Goal: Task Accomplishment & Management: Manage account settings

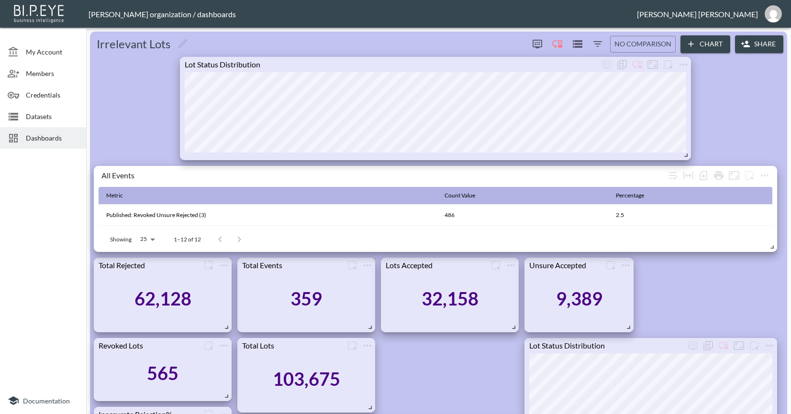
scroll to position [190, 0]
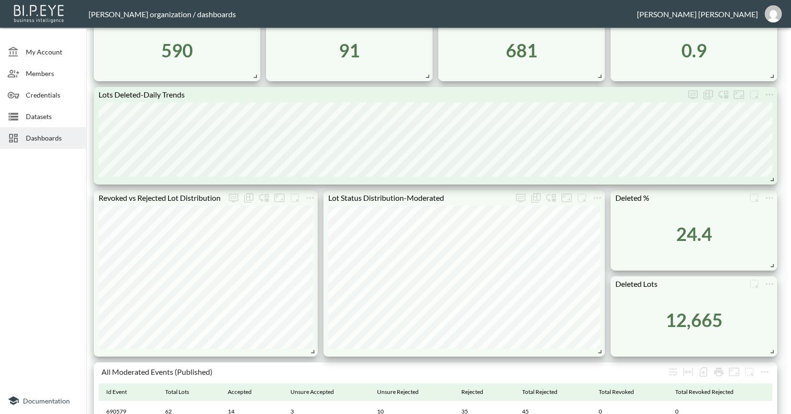
scroll to position [514, 0]
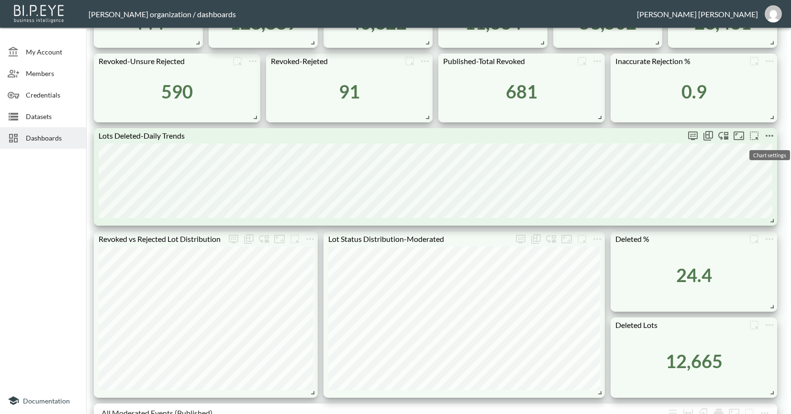
click at [769, 137] on icon "more" at bounding box center [769, 135] width 11 height 11
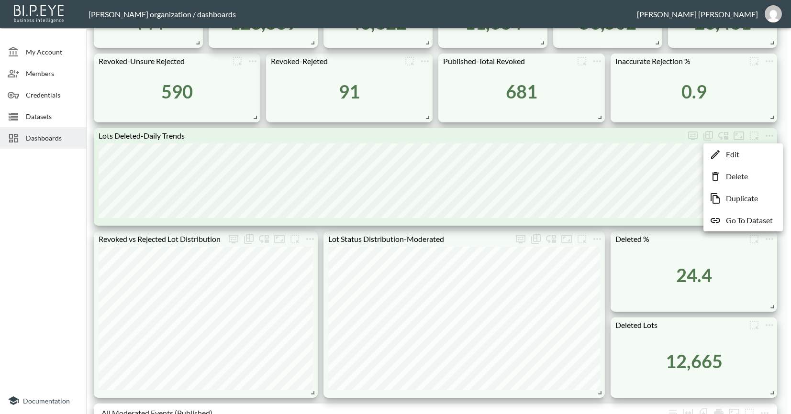
click at [754, 203] on p "Duplicate" at bounding box center [742, 198] width 32 height 11
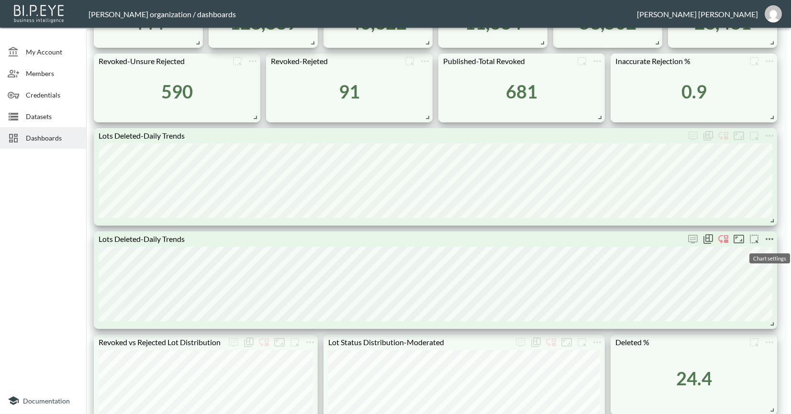
click at [770, 237] on icon "more" at bounding box center [769, 238] width 11 height 11
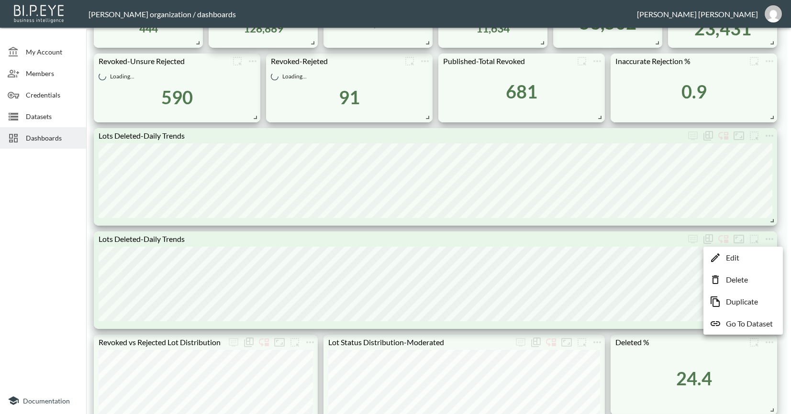
click at [731, 257] on p "Edit" at bounding box center [732, 257] width 13 height 11
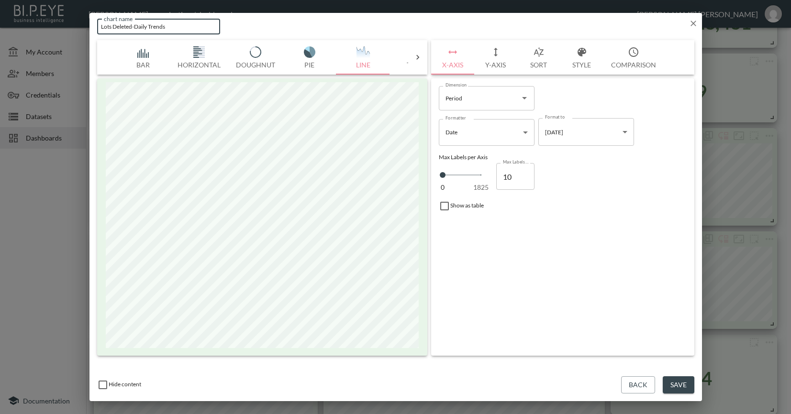
click at [138, 26] on input "Lots Deleted-Daily Trends" at bounding box center [158, 27] width 123 height 16
type input "Lots Deleted-Weekly Trends"
click at [495, 58] on button "Y-Axis" at bounding box center [495, 57] width 43 height 34
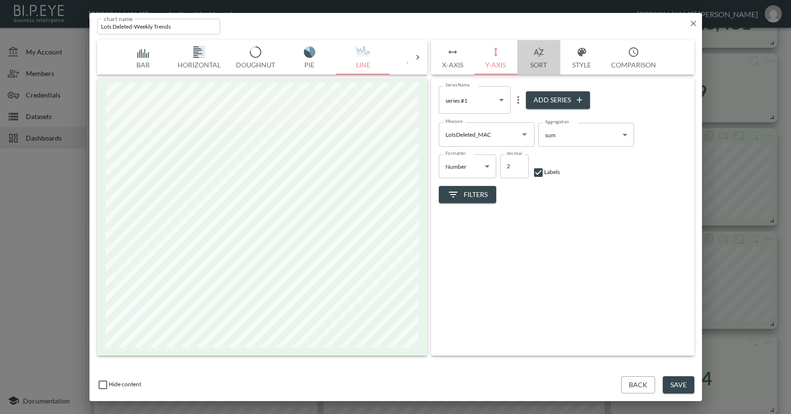
click at [535, 53] on icon "button" at bounding box center [538, 51] width 10 height 9
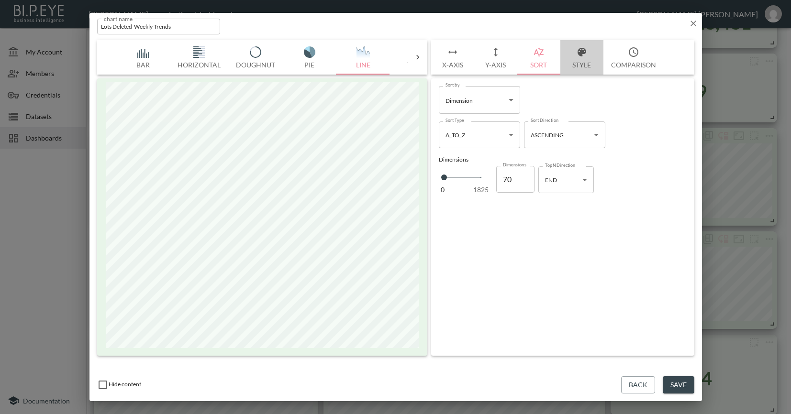
click at [579, 53] on icon "button" at bounding box center [581, 52] width 9 height 9
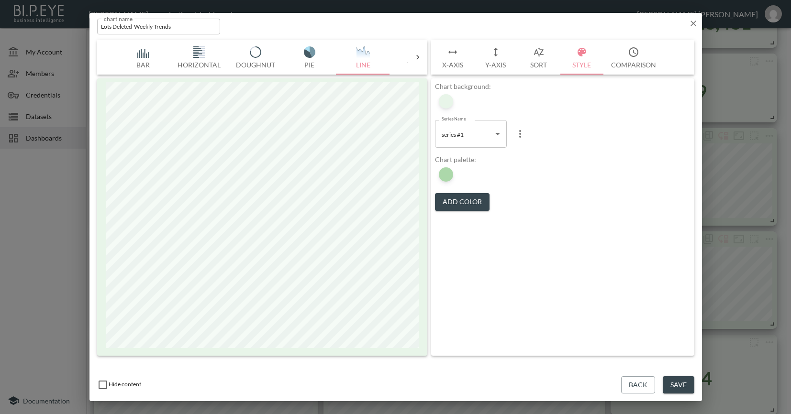
click at [642, 59] on button "Comparison" at bounding box center [633, 57] width 60 height 34
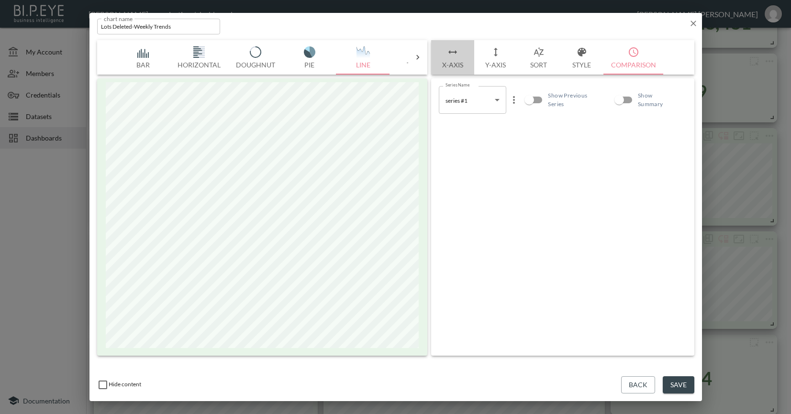
click at [454, 59] on button "X-Axis" at bounding box center [452, 57] width 43 height 34
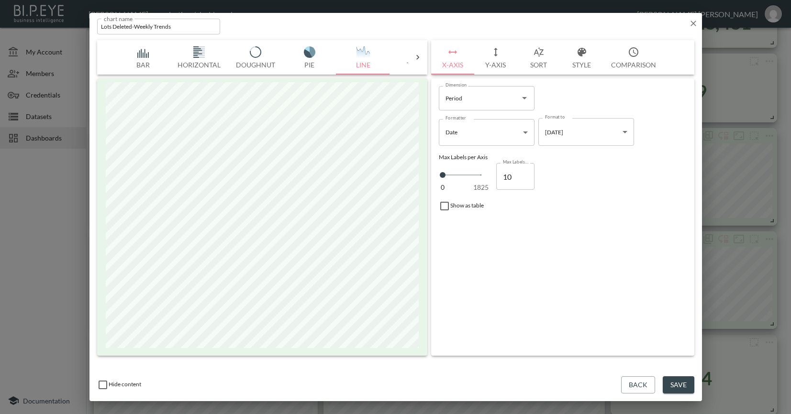
click at [474, 105] on input "Period" at bounding box center [479, 97] width 73 height 15
click at [573, 101] on div "Dimension Period Dimension" at bounding box center [562, 98] width 255 height 32
click at [494, 135] on body "BI.P.EYE, Interactive Analytics Dashboards - app Nadia Senft organization / das…" at bounding box center [395, 207] width 791 height 414
click at [494, 135] on div at bounding box center [395, 207] width 791 height 414
click at [418, 56] on icon at bounding box center [417, 57] width 3 height 5
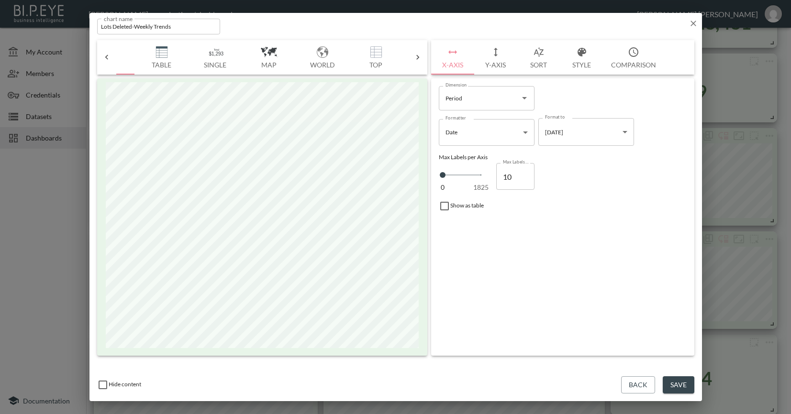
scroll to position [0, 273]
click at [418, 56] on icon at bounding box center [418, 58] width 10 height 10
click at [519, 101] on icon "Open" at bounding box center [524, 97] width 11 height 11
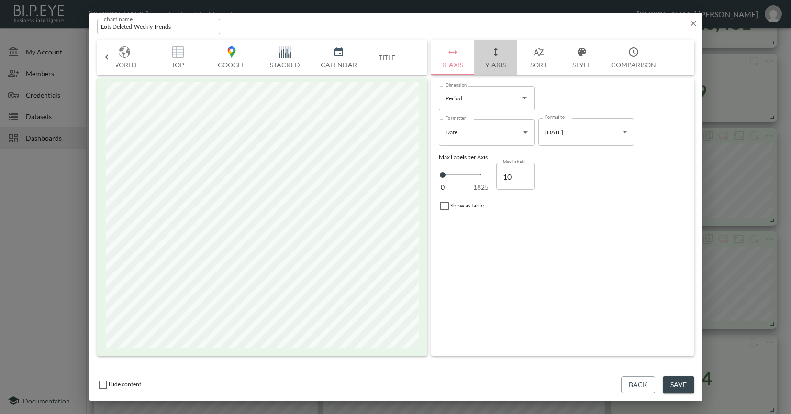
click at [499, 56] on icon "button" at bounding box center [495, 51] width 11 height 11
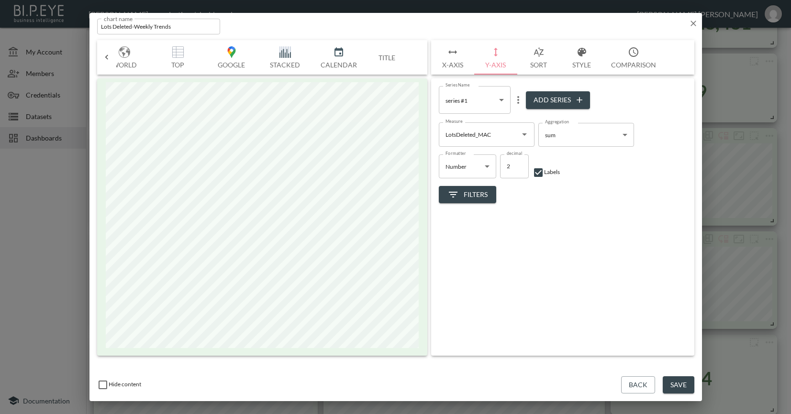
click at [626, 56] on button "Comparison" at bounding box center [633, 57] width 60 height 34
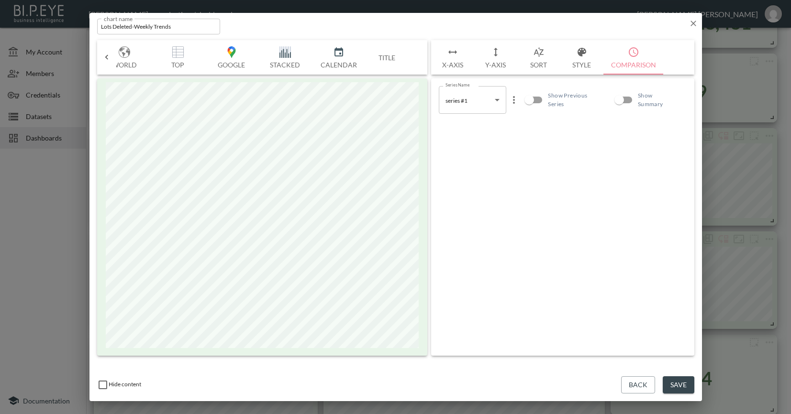
click at [587, 56] on button "Style" at bounding box center [581, 57] width 43 height 34
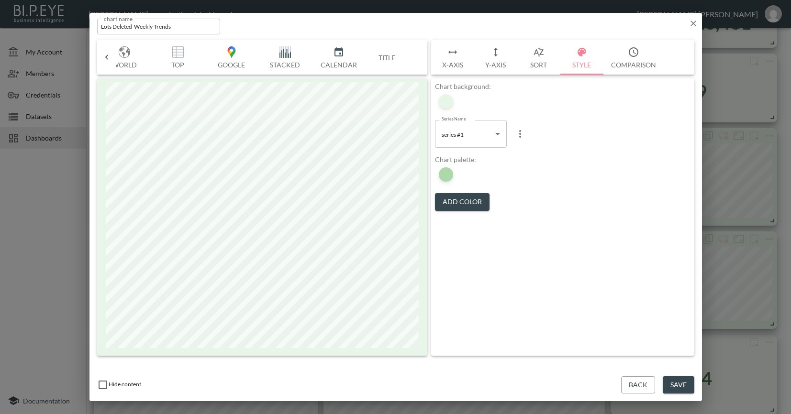
click at [533, 61] on button "Sort" at bounding box center [538, 57] width 43 height 34
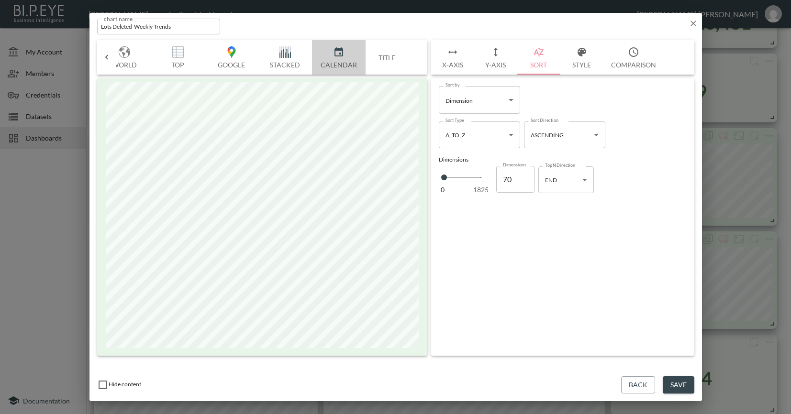
click at [330, 60] on button "Calendar" at bounding box center [339, 57] width 54 height 34
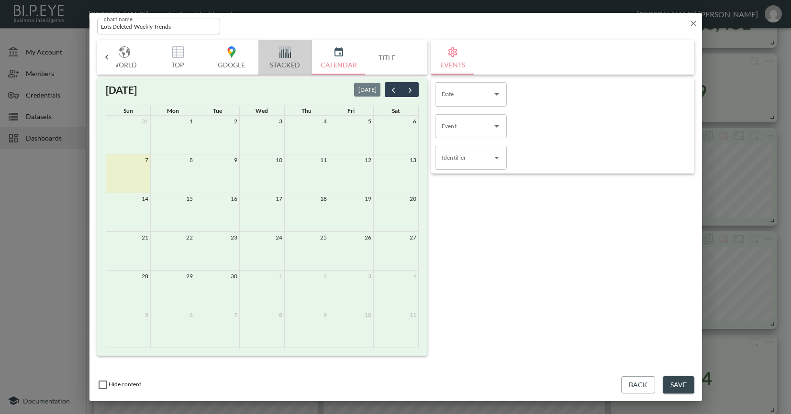
click at [292, 63] on button "Stacked" at bounding box center [285, 57] width 54 height 34
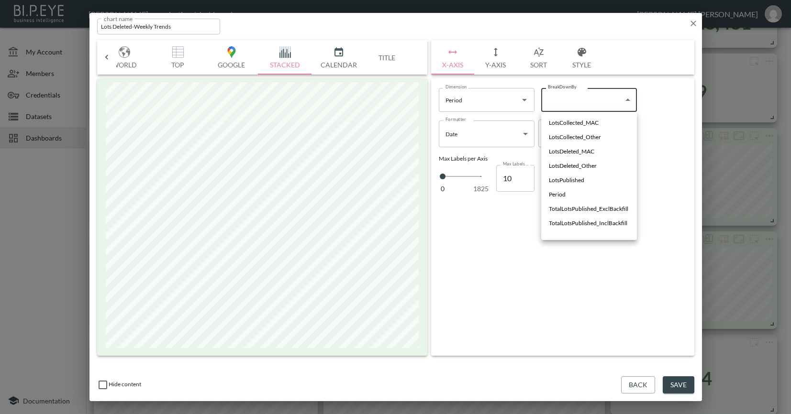
click at [593, 93] on body "BI.P.EYE, Interactive Analytics Dashboards - app Nadia Senft organization / das…" at bounding box center [395, 207] width 791 height 414
click at [593, 93] on div at bounding box center [395, 207] width 791 height 414
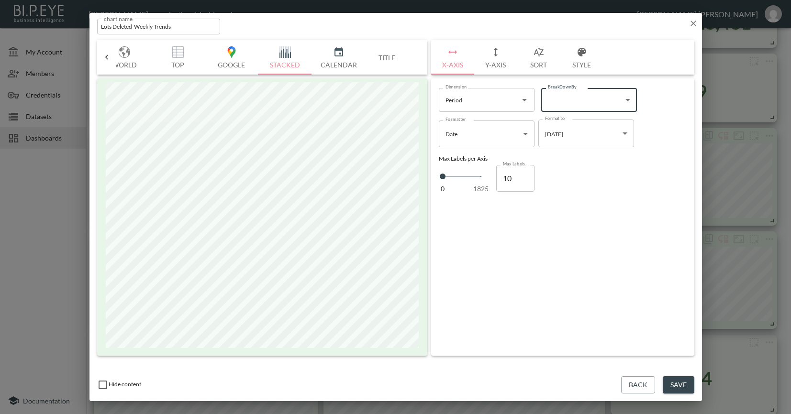
click at [641, 382] on button "Back" at bounding box center [638, 386] width 34 height 18
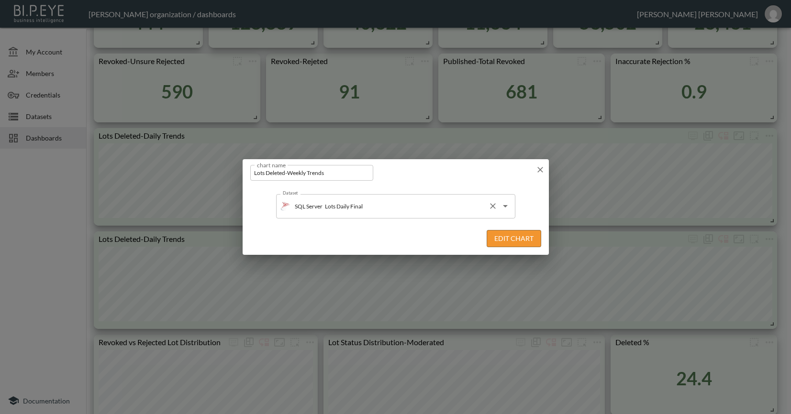
click at [503, 204] on icon "Open" at bounding box center [504, 205] width 11 height 11
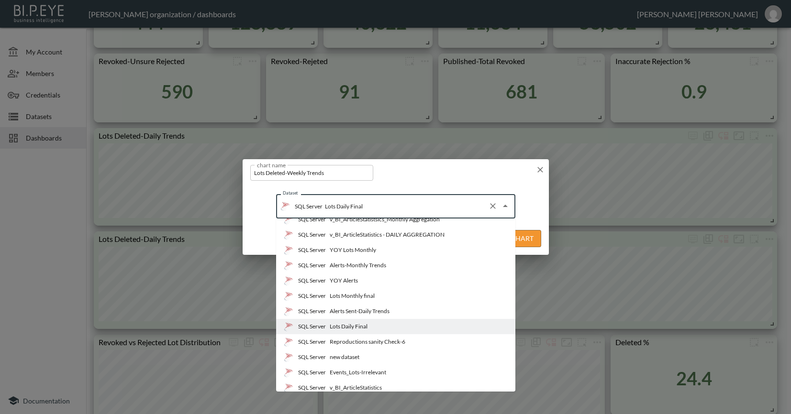
scroll to position [88, 0]
click at [378, 292] on li "SQL Server Lots Monthly final" at bounding box center [395, 295] width 239 height 15
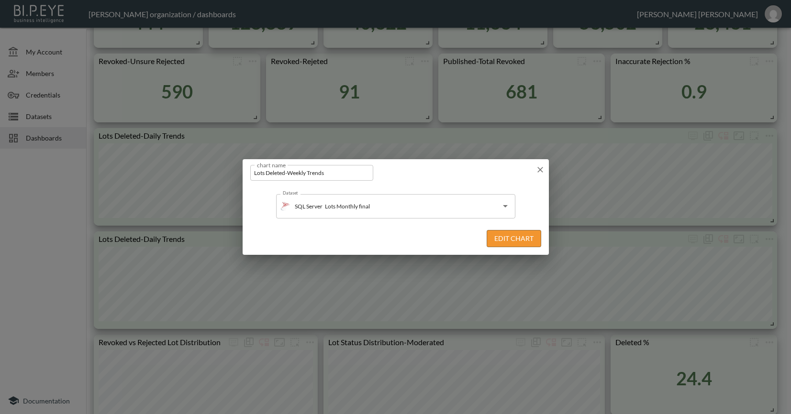
click at [509, 238] on button "Edit Chart" at bounding box center [514, 239] width 55 height 18
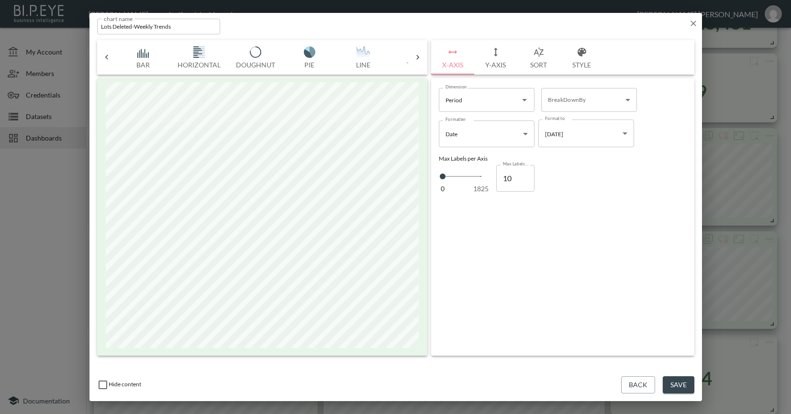
scroll to position [0, 318]
click at [668, 388] on button "Save" at bounding box center [679, 386] width 32 height 18
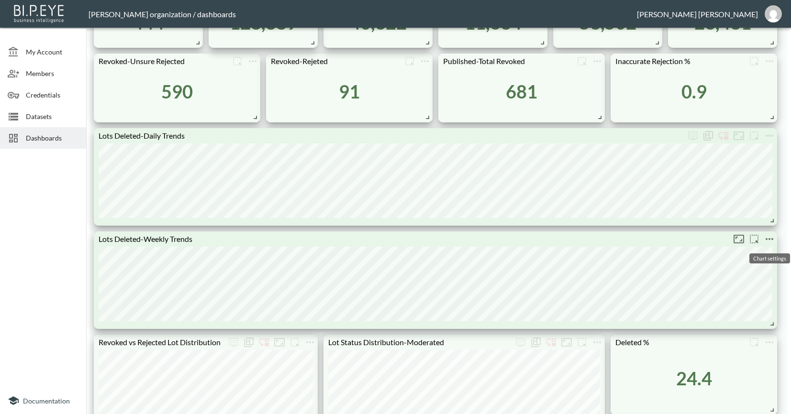
click at [769, 243] on icon "more" at bounding box center [769, 238] width 11 height 11
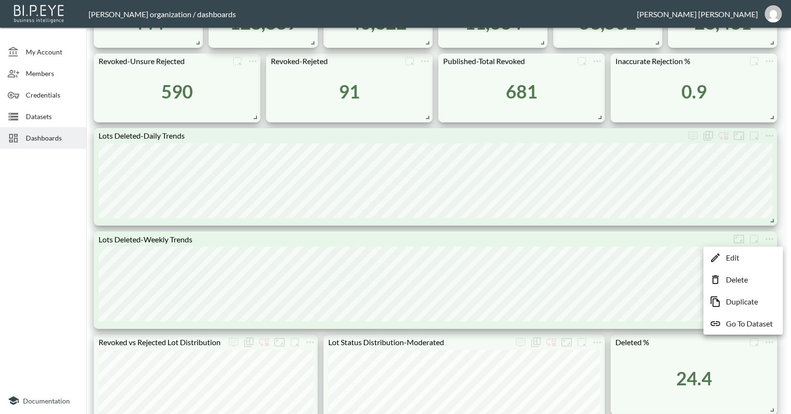
click at [733, 258] on p "Edit" at bounding box center [732, 257] width 13 height 11
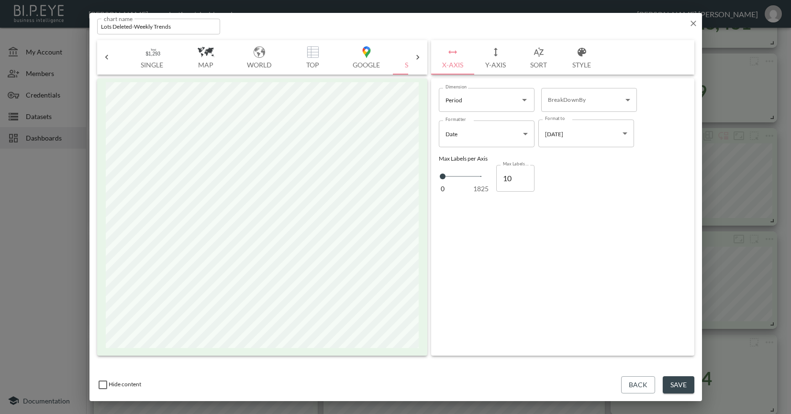
click at [691, 22] on icon "button" at bounding box center [693, 24] width 6 height 6
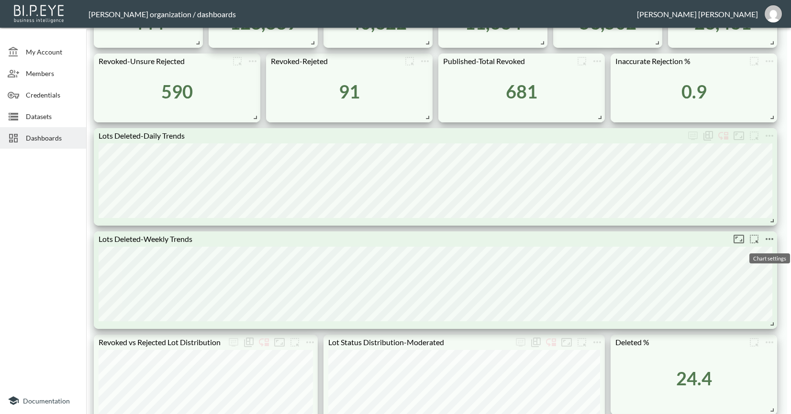
click at [772, 242] on icon "more" at bounding box center [769, 238] width 11 height 11
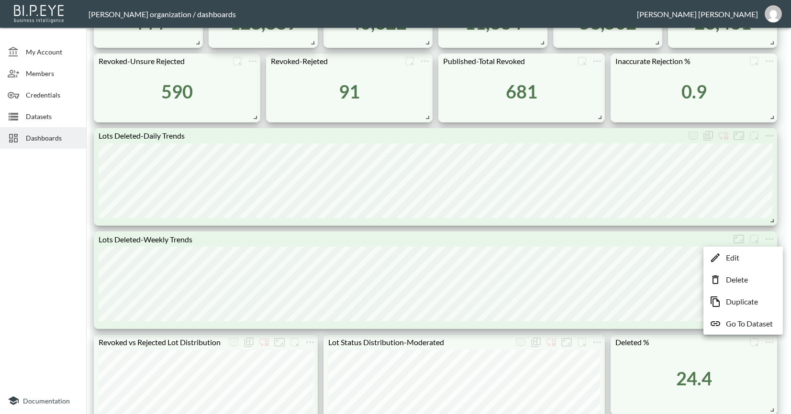
click at [752, 262] on li "Edit" at bounding box center [743, 257] width 75 height 17
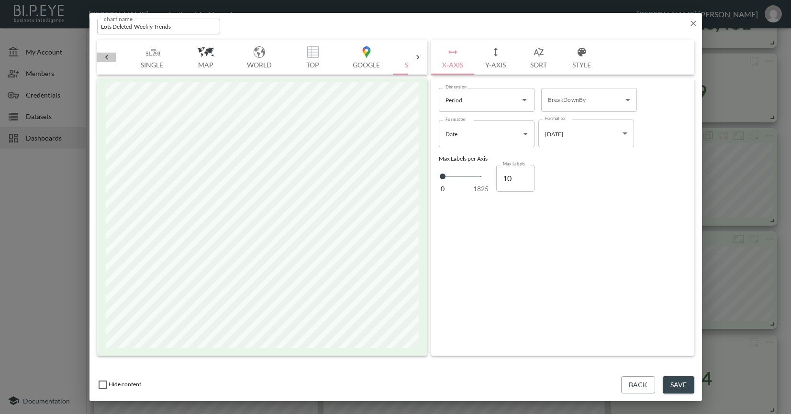
click at [103, 55] on icon at bounding box center [107, 58] width 10 height 10
click at [141, 60] on button "Bar" at bounding box center [143, 57] width 54 height 34
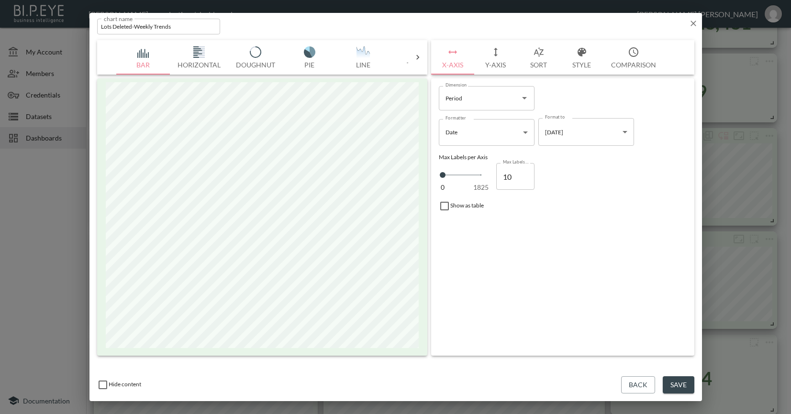
click at [677, 381] on button "Save" at bounding box center [679, 386] width 32 height 18
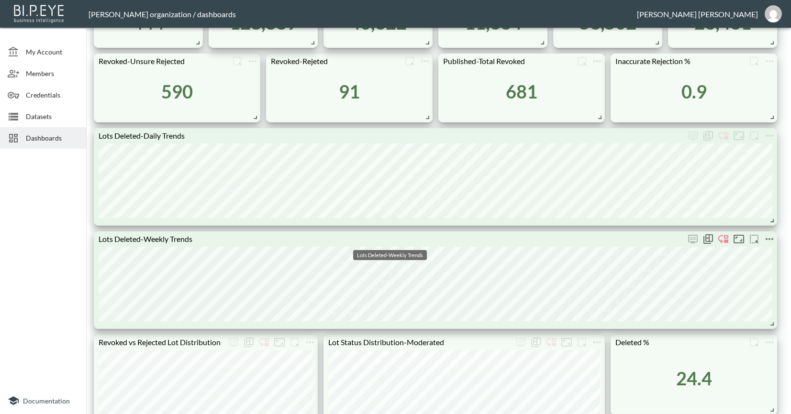
click at [160, 237] on div "Lots Deleted-Weekly Trends" at bounding box center [389, 238] width 591 height 9
click at [766, 239] on icon "more" at bounding box center [769, 239] width 8 height 2
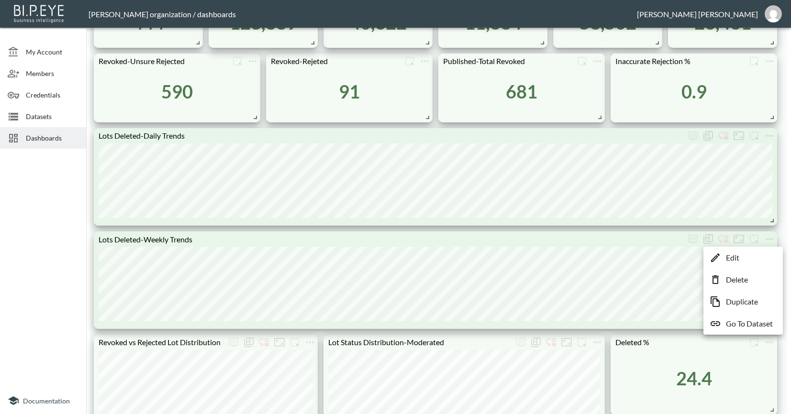
click at [732, 257] on p "Edit" at bounding box center [732, 257] width 13 height 11
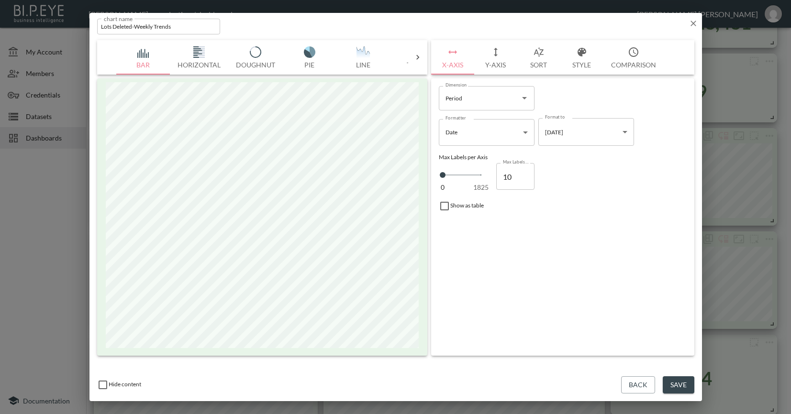
click at [146, 23] on input "Lots Deleted-Weekly Trends" at bounding box center [158, 27] width 123 height 16
type input "Lots Deleted-Monthly Trends"
click at [683, 385] on button "Save" at bounding box center [679, 386] width 32 height 18
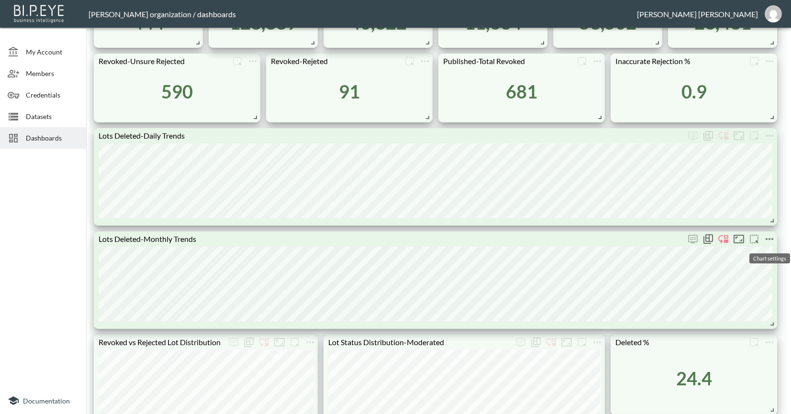
click at [769, 237] on icon "more" at bounding box center [769, 238] width 11 height 11
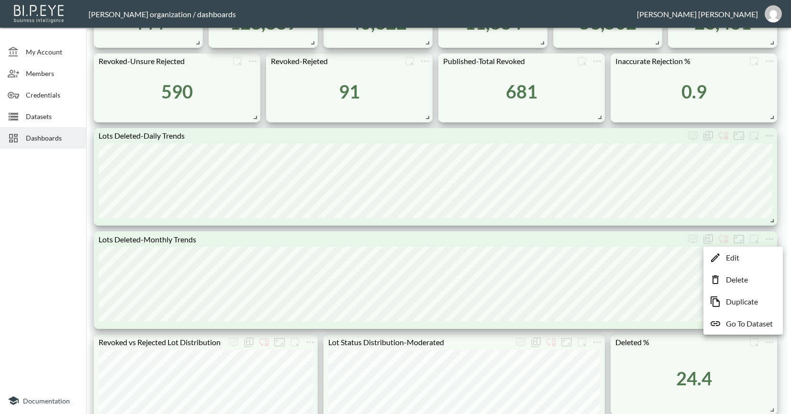
click at [739, 260] on p "Edit" at bounding box center [732, 257] width 13 height 11
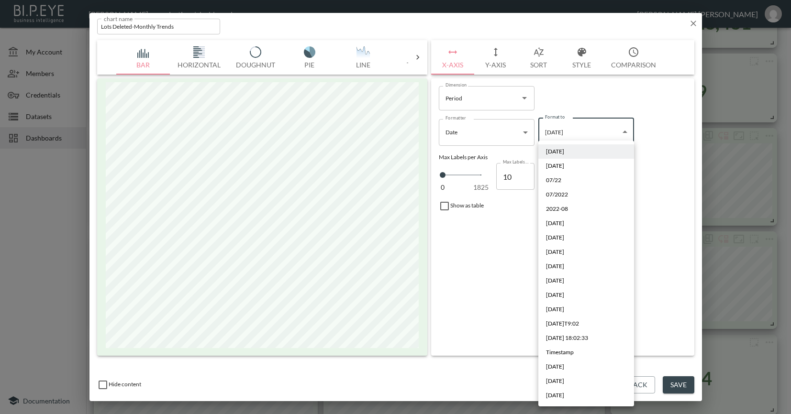
click at [602, 132] on body "BI.P.EYE, Interactive Analytics Dashboards - app Nadia Senft organization / das…" at bounding box center [395, 207] width 791 height 414
click at [602, 132] on div at bounding box center [395, 207] width 791 height 414
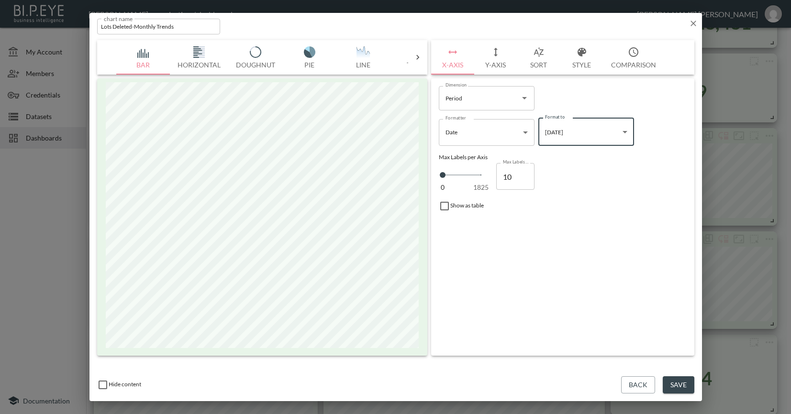
click at [644, 386] on button "Back" at bounding box center [638, 386] width 34 height 18
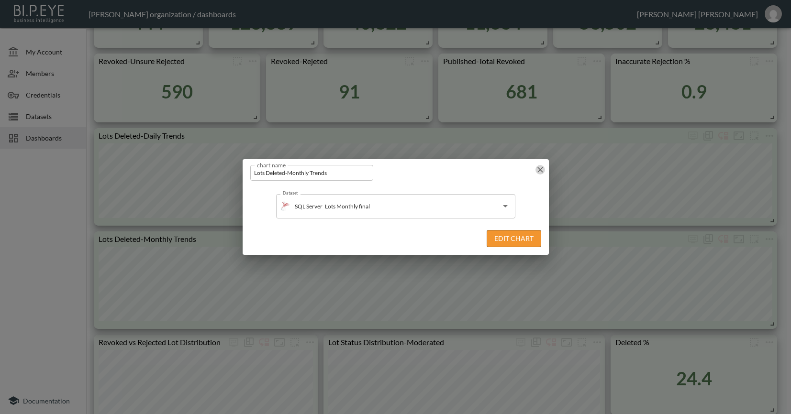
click at [542, 171] on icon "button" at bounding box center [540, 170] width 10 height 10
